Goal: Task Accomplishment & Management: Manage account settings

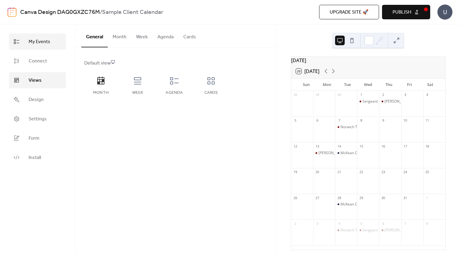
click at [45, 43] on span "My Events" at bounding box center [40, 41] width 22 height 7
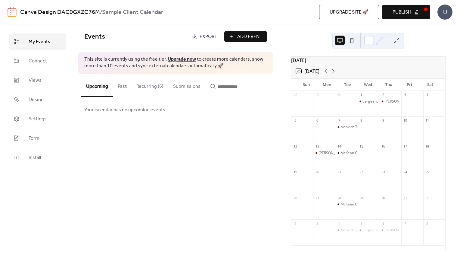
click at [149, 87] on button "Recurring (6)" at bounding box center [150, 85] width 37 height 22
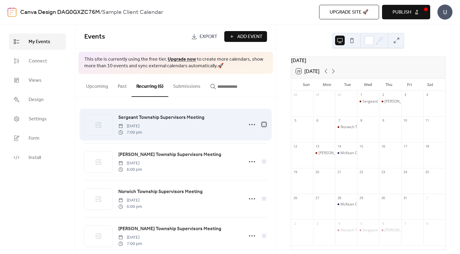
click at [262, 123] on div at bounding box center [264, 124] width 4 height 4
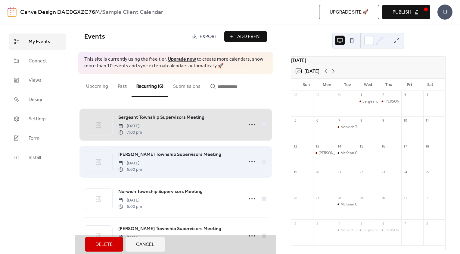
click at [262, 161] on div "[PERSON_NAME] Township Supervisors Meeting [DATE] 6:00 pm" at bounding box center [175, 161] width 183 height 37
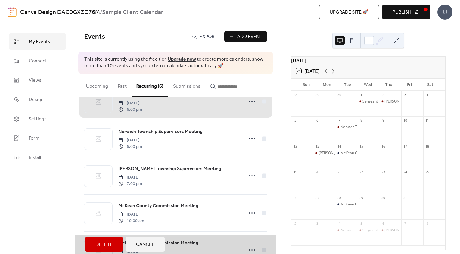
scroll to position [60, 0]
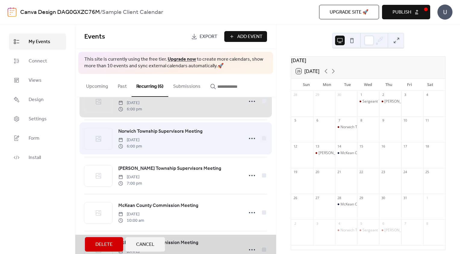
click at [262, 141] on div "Norwich Township Supervisors Meeting [DATE] 6:00 pm" at bounding box center [175, 138] width 183 height 37
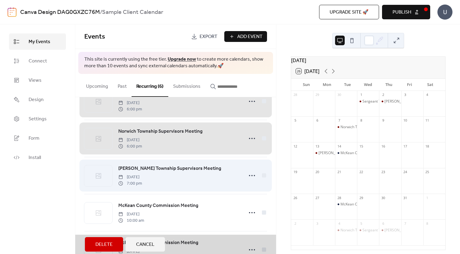
click at [261, 174] on div "[PERSON_NAME] Township Supervisors Meeting [DATE] 7:00 pm" at bounding box center [175, 175] width 183 height 37
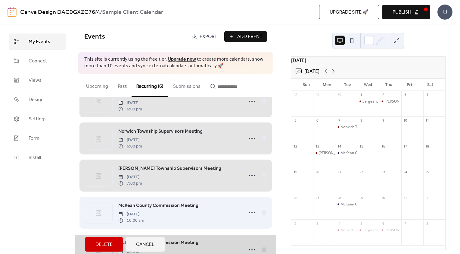
click at [263, 212] on div "McKean County Commission Meeting [DATE] 10:00 am" at bounding box center [175, 212] width 183 height 37
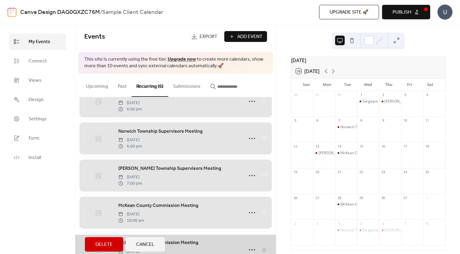
scroll to position [83, 0]
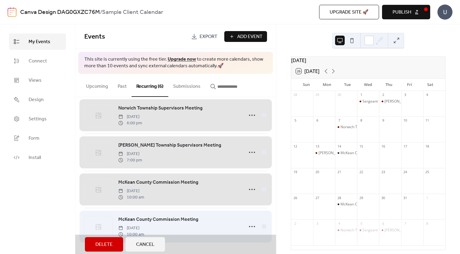
click at [261, 226] on div "McKean County Commission Meeting [DATE] 10:00 am" at bounding box center [175, 226] width 183 height 37
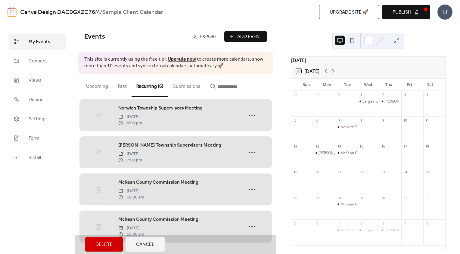
click at [105, 243] on span "Delete" at bounding box center [104, 244] width 17 height 7
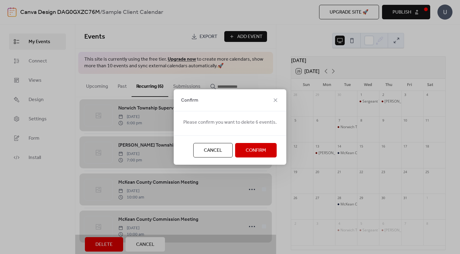
click at [250, 148] on span "Confirm" at bounding box center [256, 150] width 20 height 7
